Goal: Information Seeking & Learning: Learn about a topic

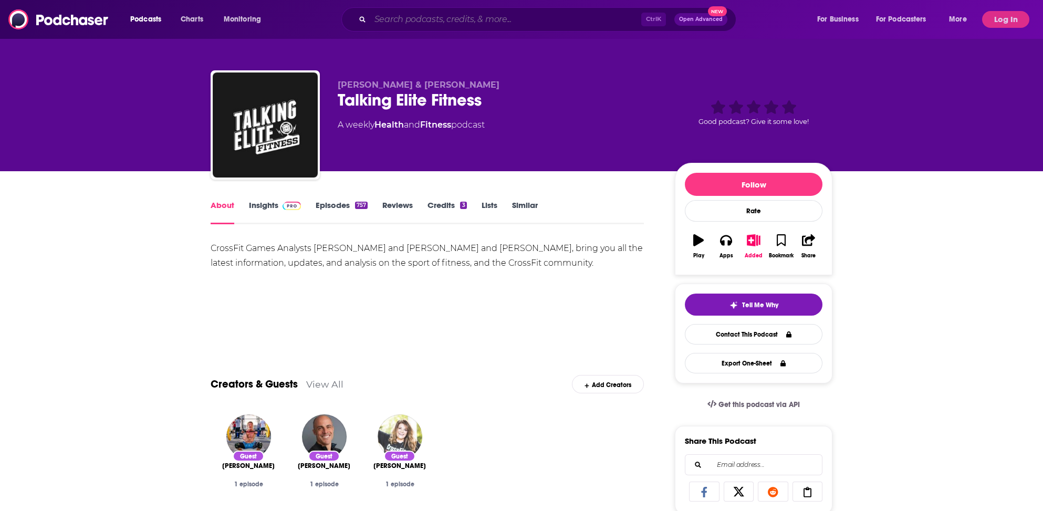
click at [409, 17] on input "Search podcasts, credits, & more..." at bounding box center [505, 19] width 271 height 17
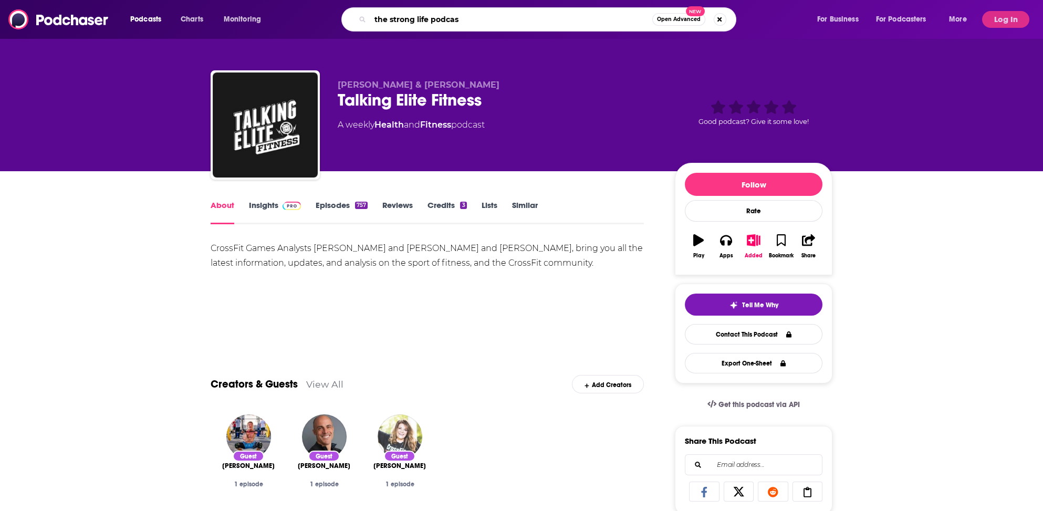
type input "the strong life podcast"
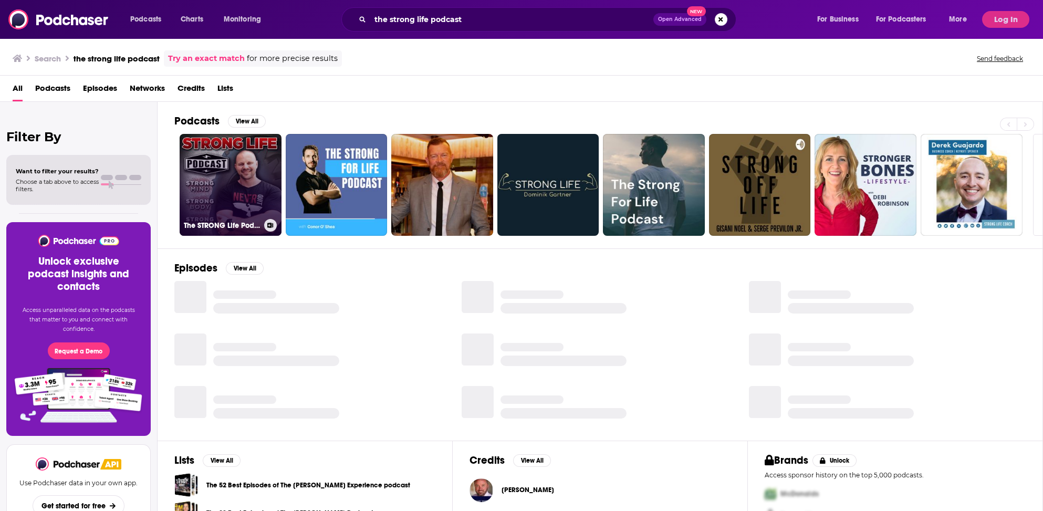
click at [203, 204] on link "The STRONG Life Podcast with Zach Even - Esh" at bounding box center [231, 185] width 102 height 102
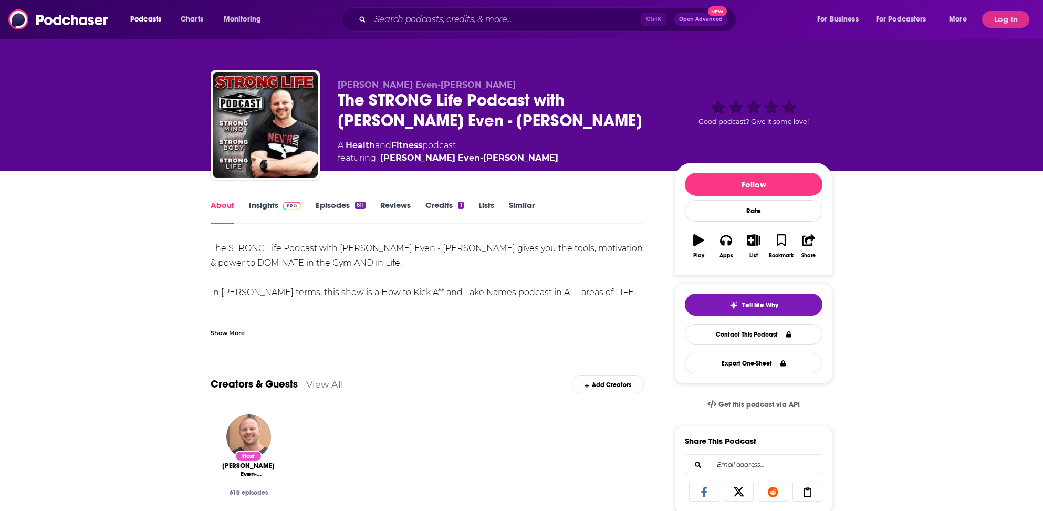
click at [233, 205] on link "About" at bounding box center [223, 212] width 24 height 24
click at [260, 207] on link "Insights" at bounding box center [275, 212] width 52 height 24
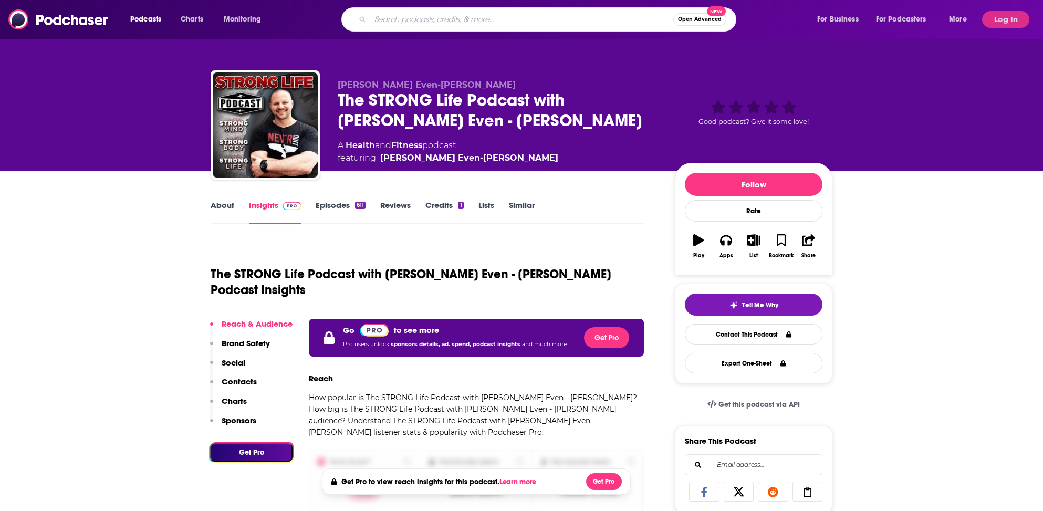
click at [386, 21] on input "Search podcasts, credits, & more..." at bounding box center [521, 19] width 303 height 17
type input "the strong life podcast"
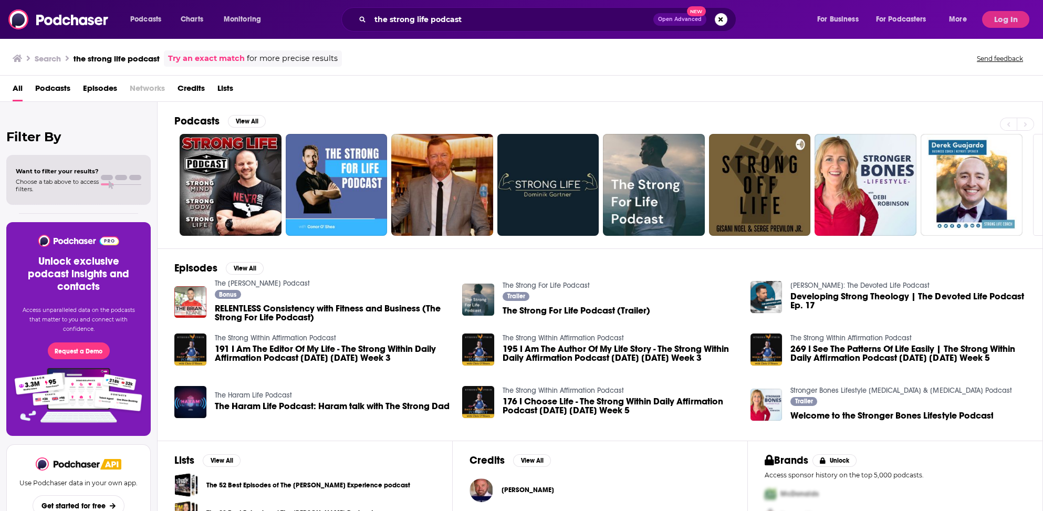
click at [193, 120] on h2 "Podcasts" at bounding box center [196, 121] width 45 height 13
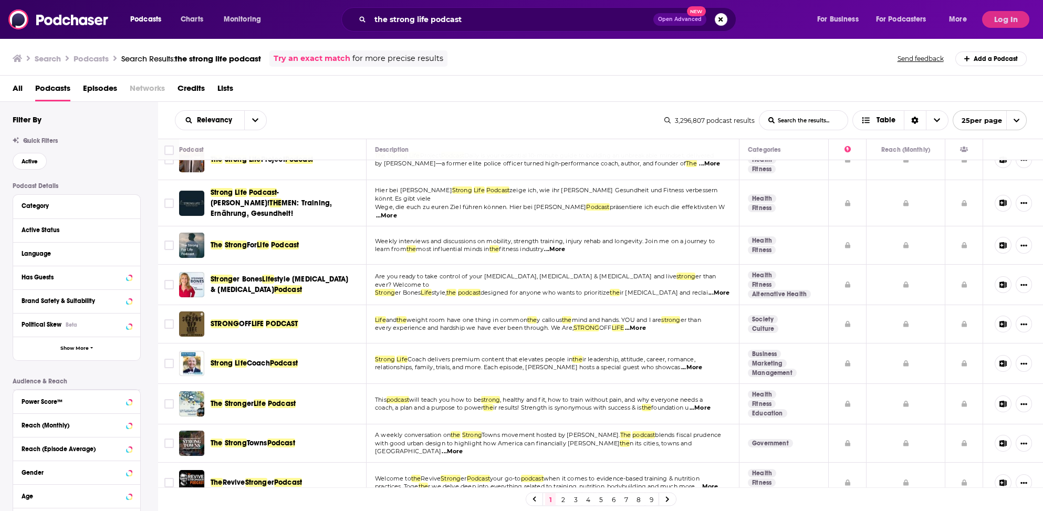
scroll to position [158, 0]
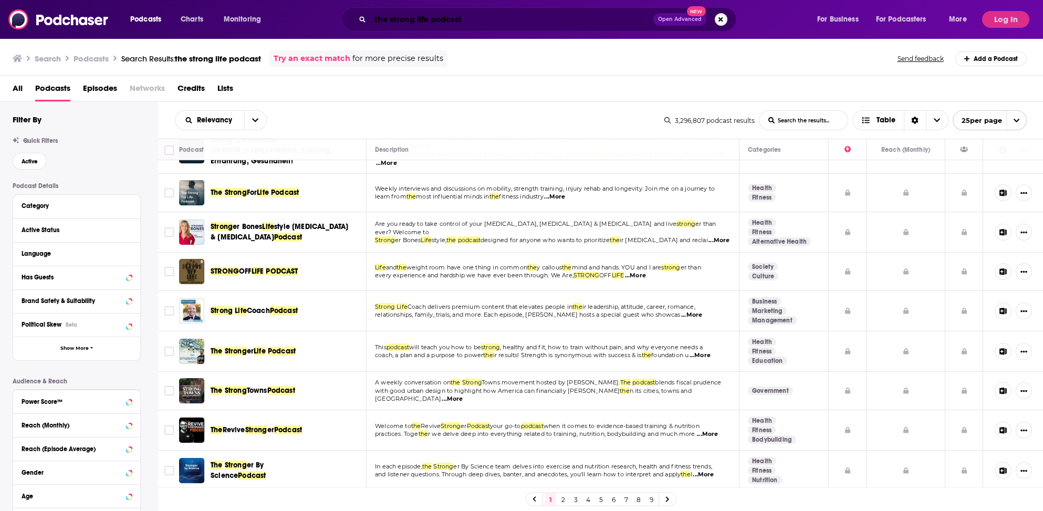
click at [415, 18] on input "the strong life podcast" at bounding box center [511, 19] width 283 height 17
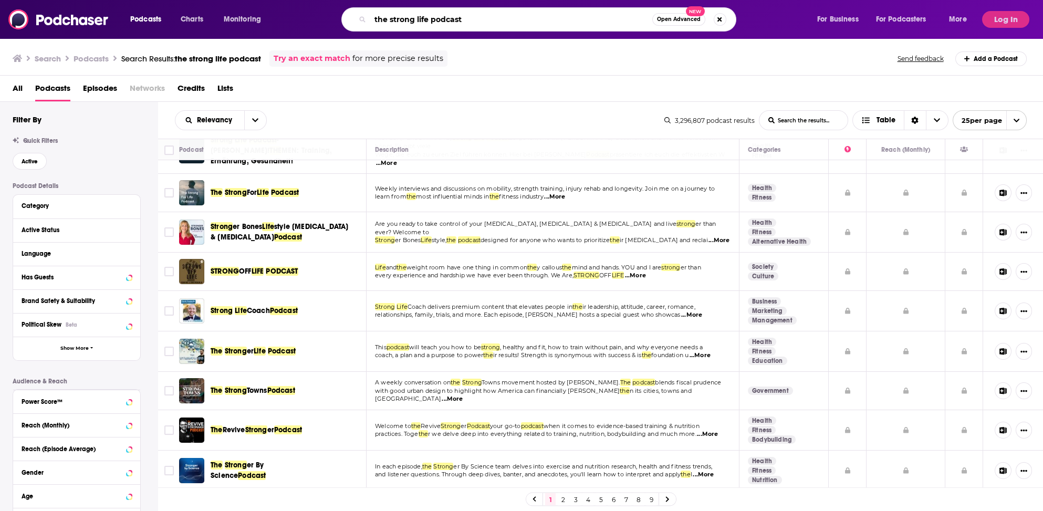
click at [415, 18] on input "the strong life podcast" at bounding box center [511, 19] width 282 height 17
type input "Rox Lyfe"
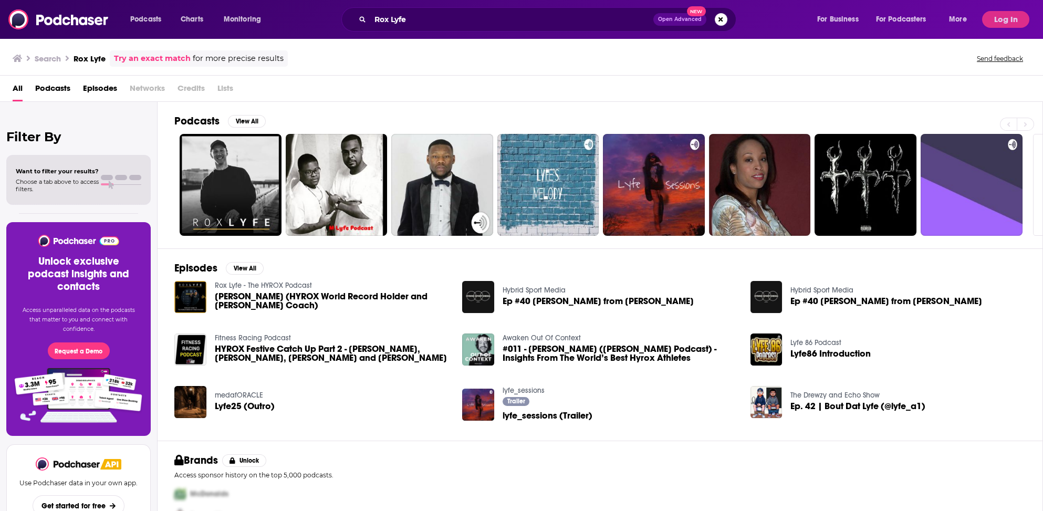
click at [193, 119] on h2 "Podcasts" at bounding box center [196, 121] width 45 height 13
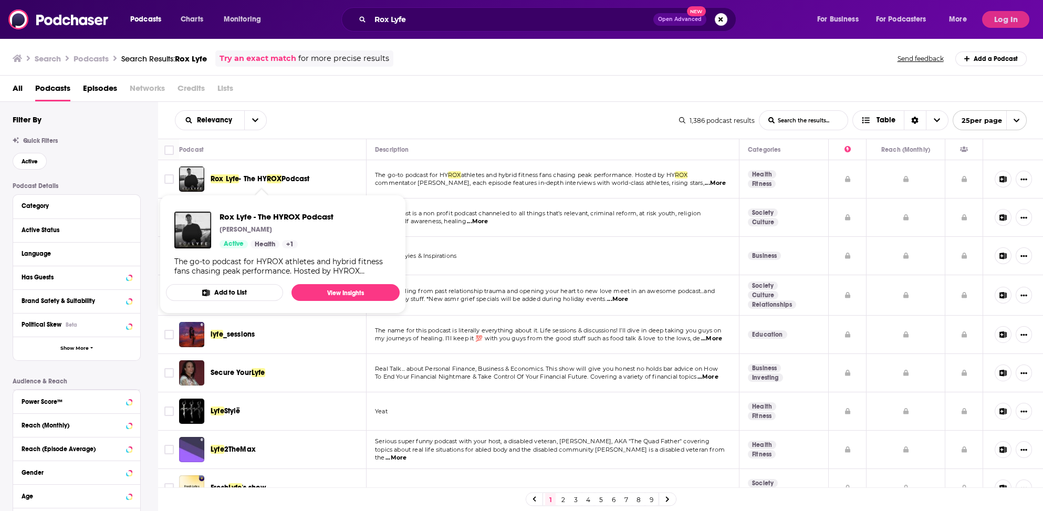
click at [247, 175] on span "- The HY" at bounding box center [252, 178] width 27 height 9
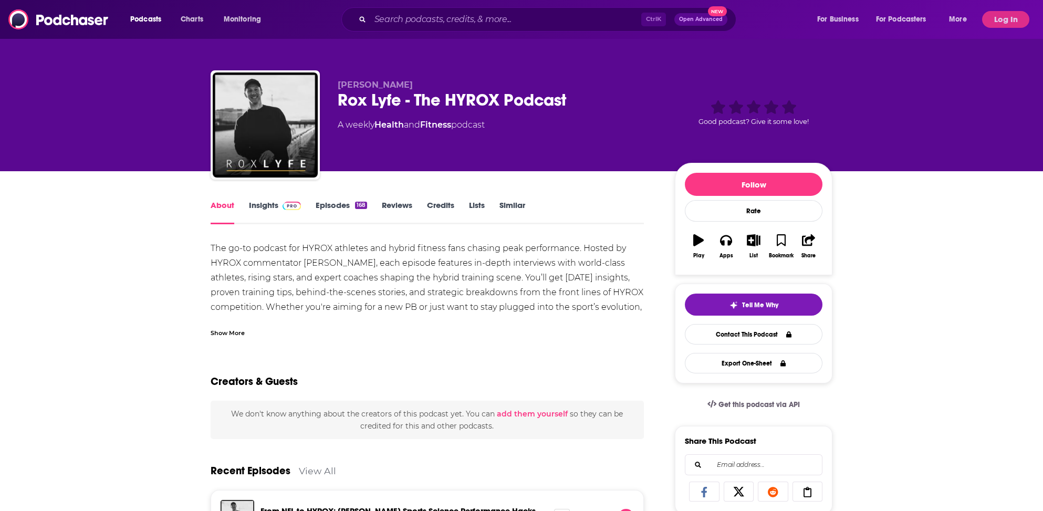
click at [270, 204] on link "Insights" at bounding box center [275, 212] width 52 height 24
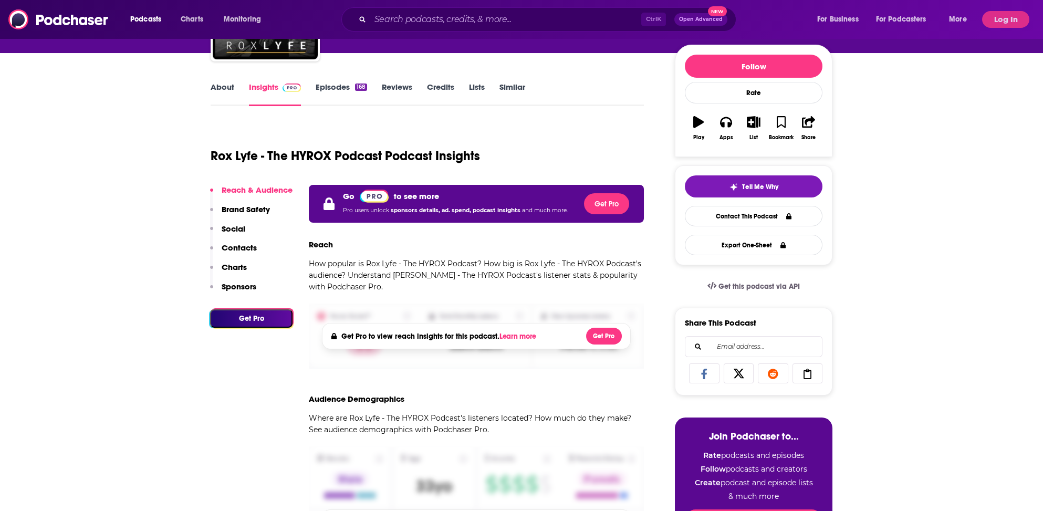
scroll to position [105, 0]
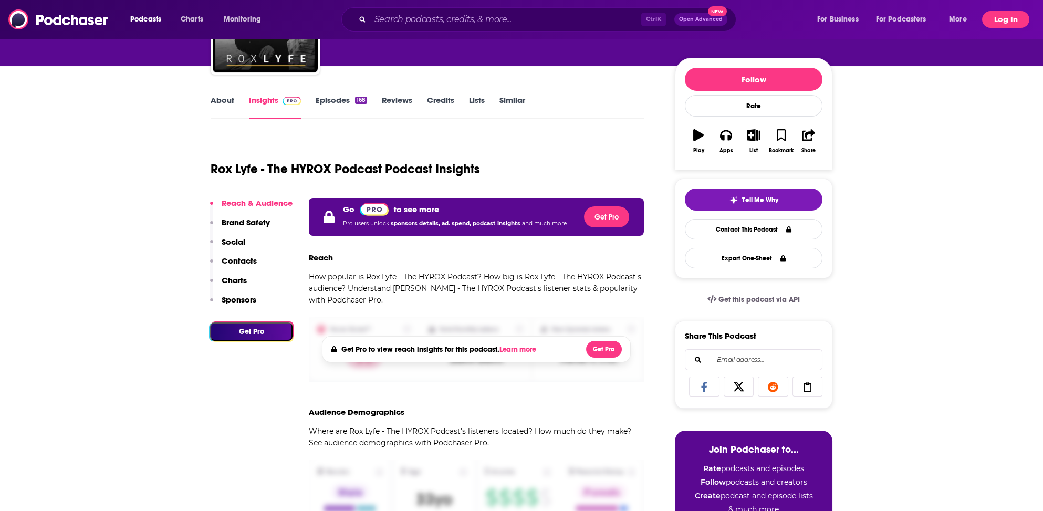
click at [1006, 19] on button "Log In" at bounding box center [1005, 19] width 47 height 17
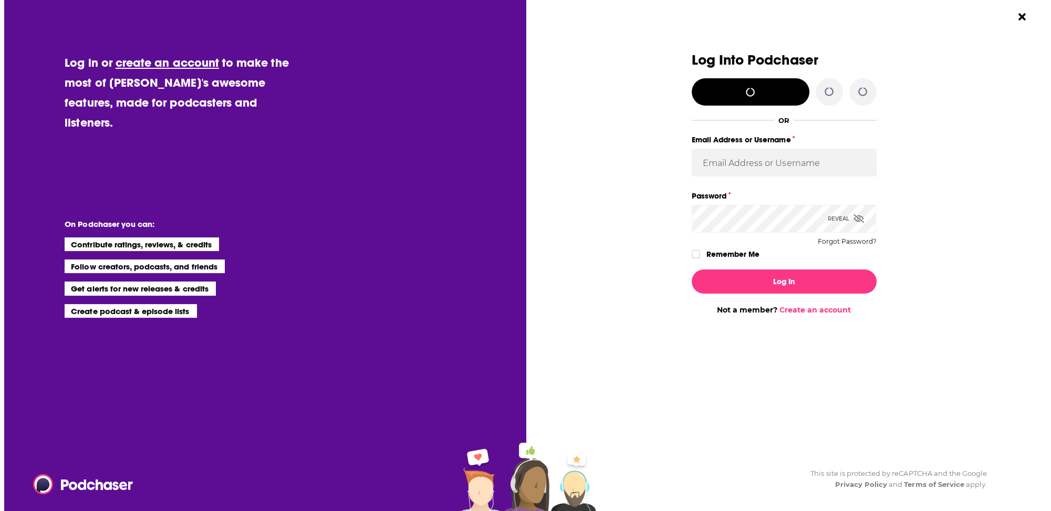
scroll to position [0, 0]
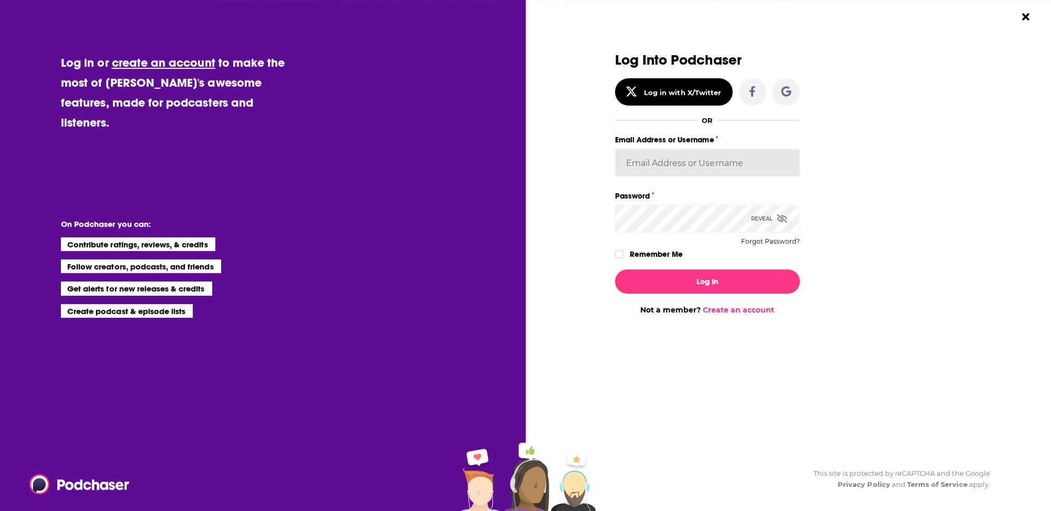
type input "bret@victorybelt.com"
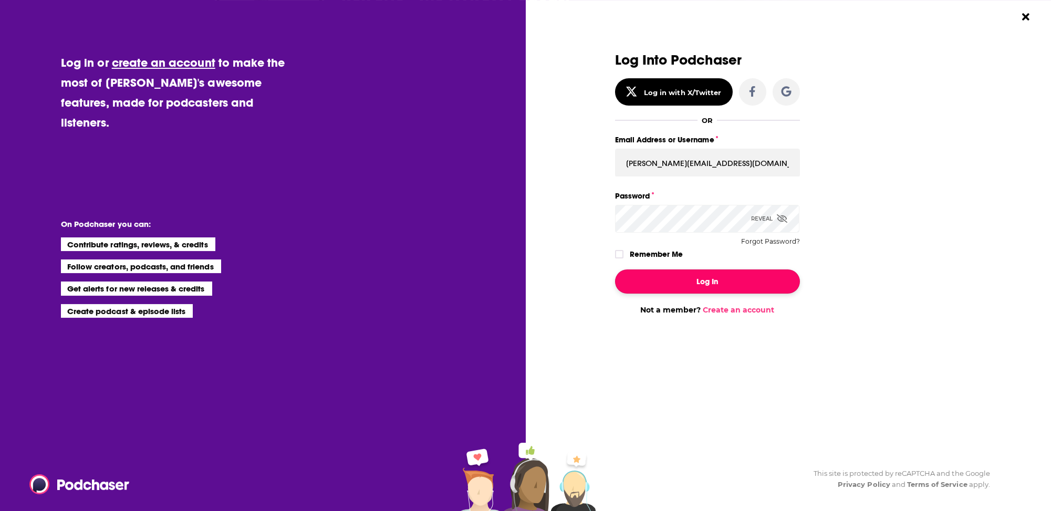
click at [707, 279] on button "Log In" at bounding box center [707, 281] width 185 height 24
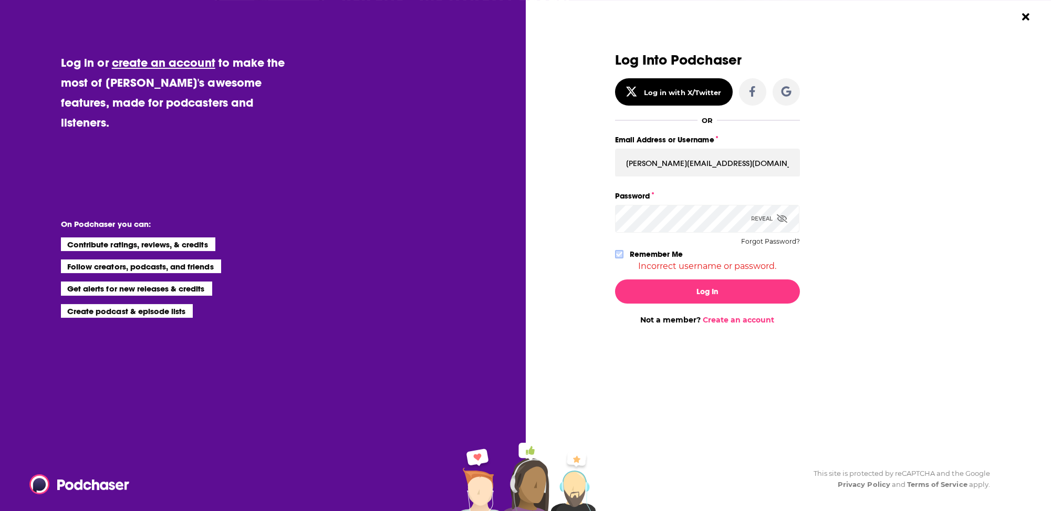
click at [618, 253] on icon "Dialog" at bounding box center [619, 254] width 6 height 6
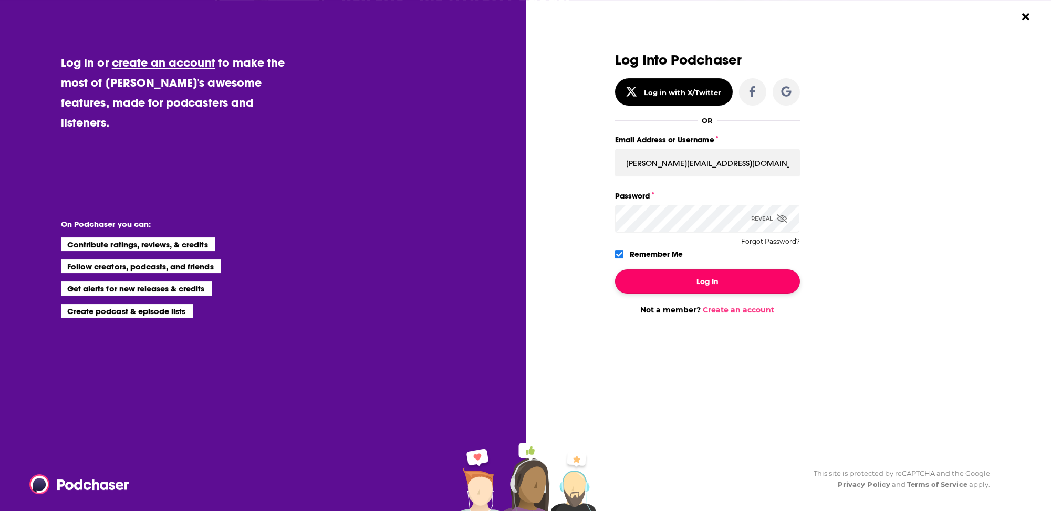
click at [706, 283] on button "Log In" at bounding box center [707, 281] width 185 height 24
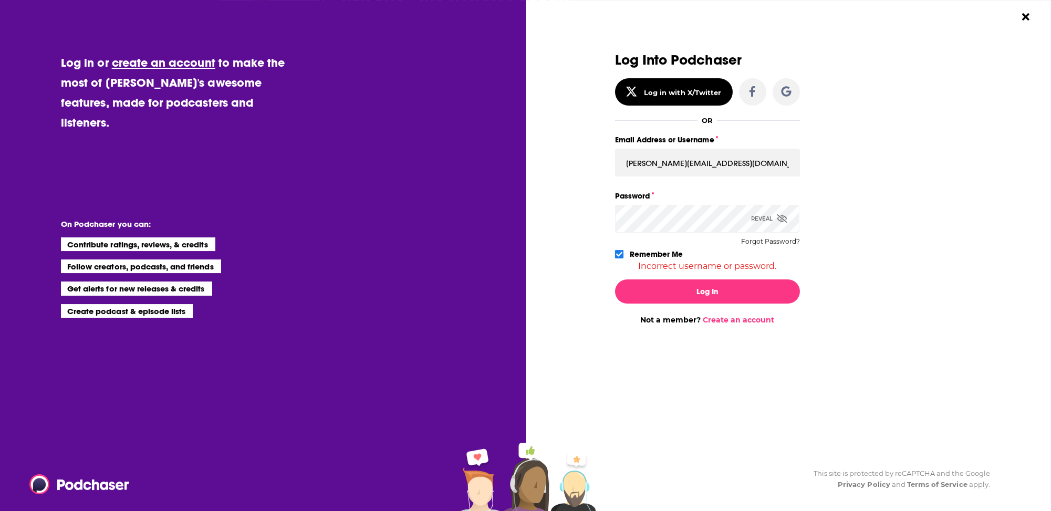
click at [758, 216] on div "Reveal" at bounding box center [769, 219] width 36 height 28
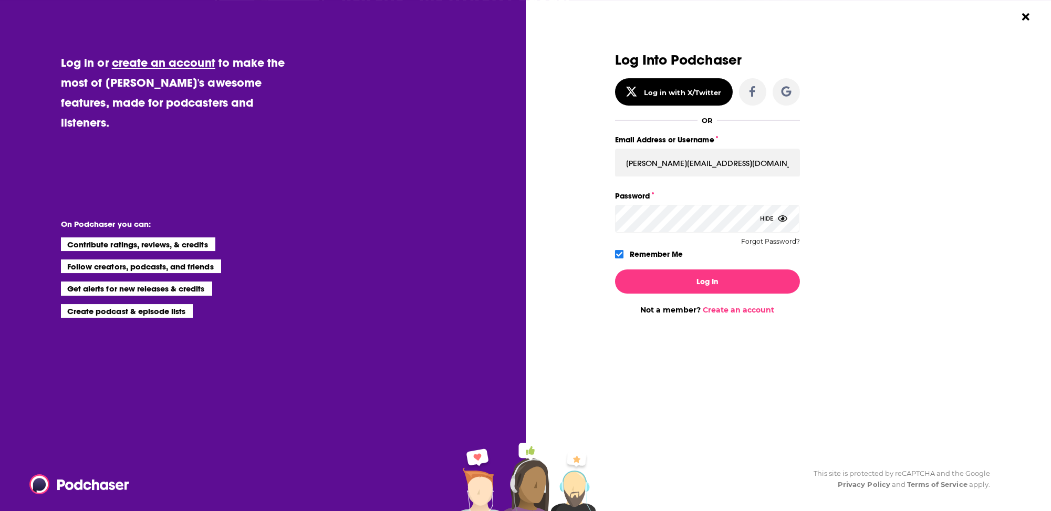
click at [615, 269] on button "Log In" at bounding box center [707, 281] width 185 height 24
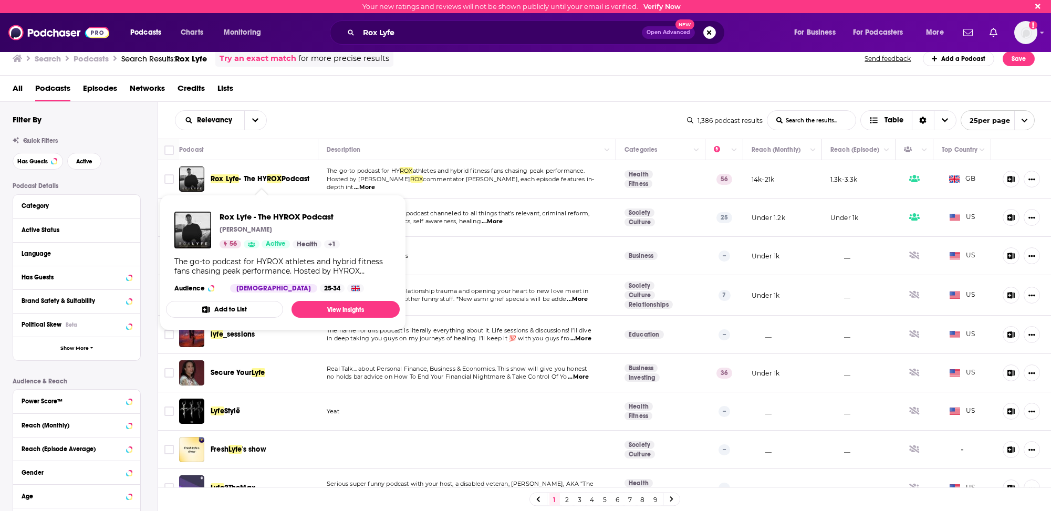
click at [226, 178] on span "Rox Lyfe" at bounding box center [225, 178] width 28 height 9
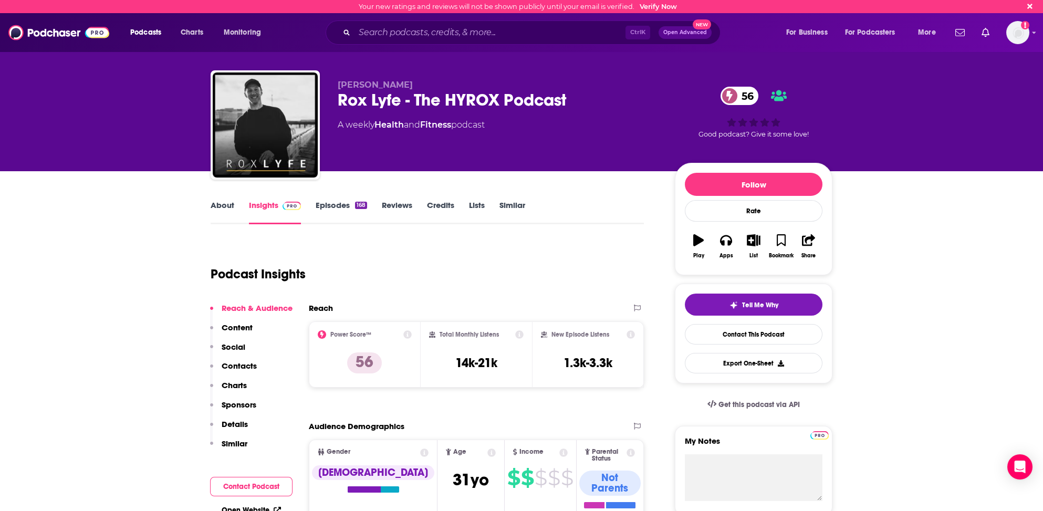
click at [322, 205] on link "Episodes 168" at bounding box center [341, 212] width 51 height 24
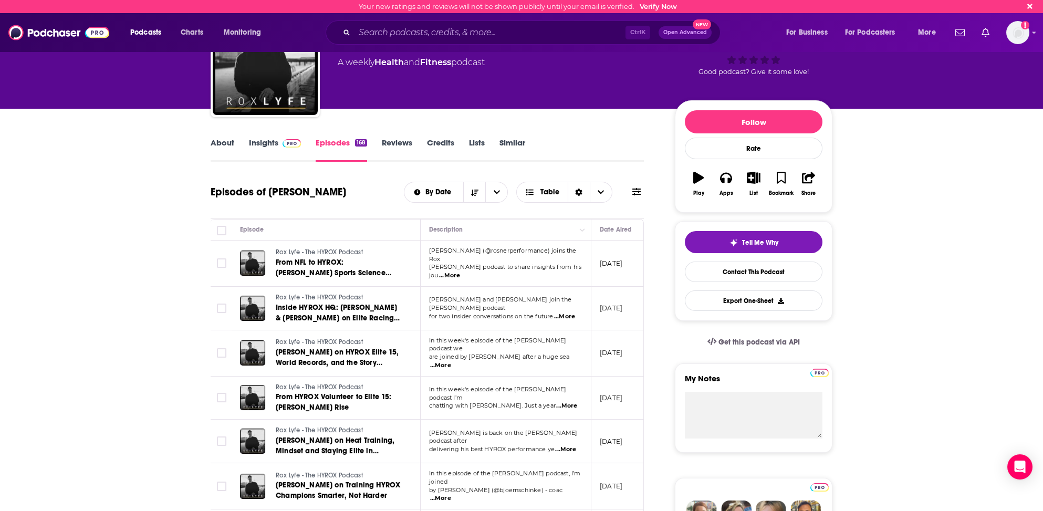
scroll to position [53, 0]
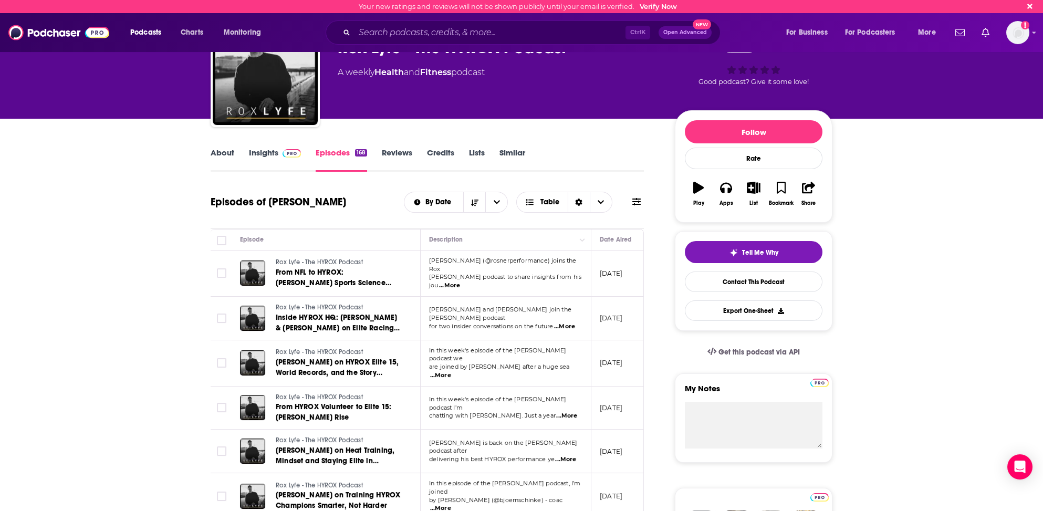
click at [256, 152] on link "Insights" at bounding box center [275, 160] width 52 height 24
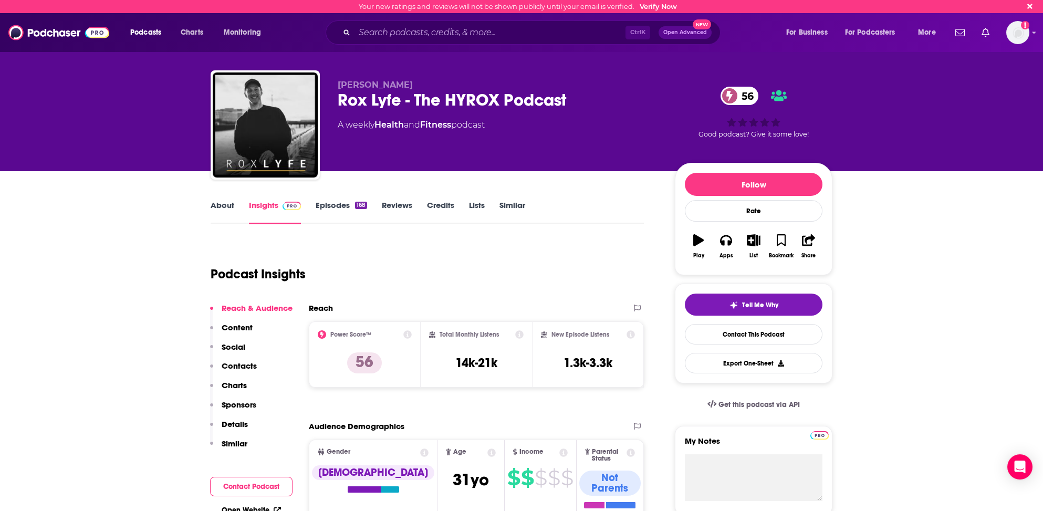
click at [247, 363] on p "Contacts" at bounding box center [239, 366] width 35 height 10
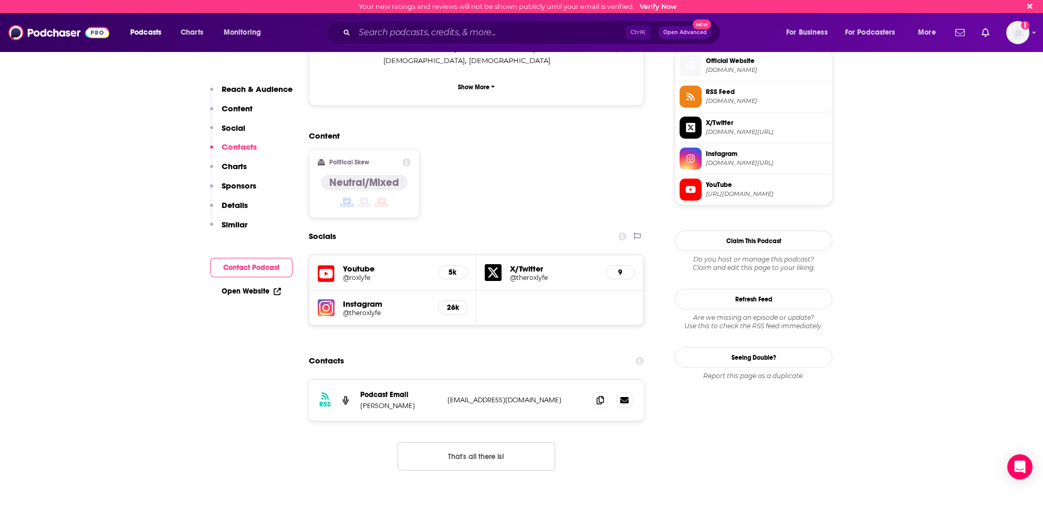
scroll to position [729, 0]
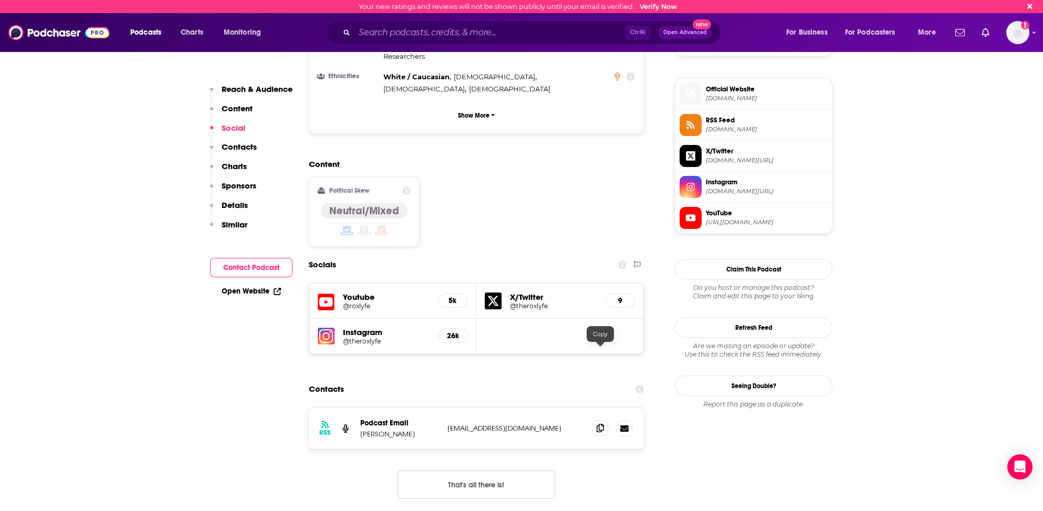
click at [603, 424] on icon at bounding box center [600, 428] width 7 height 8
